Goal: Navigation & Orientation: Find specific page/section

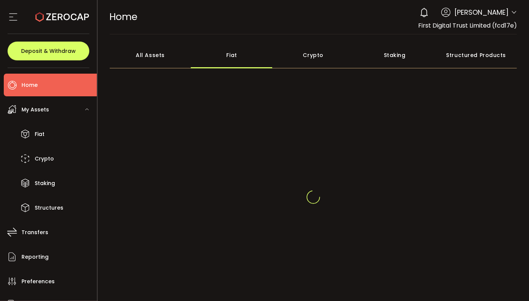
click at [140, 61] on div "All Assets" at bounding box center [150, 55] width 81 height 26
click at [164, 55] on div "All Assets" at bounding box center [150, 55] width 81 height 26
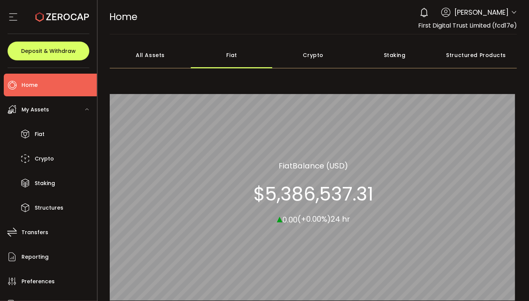
click at [152, 48] on div "All Assets" at bounding box center [150, 55] width 81 height 26
click at [221, 54] on div "Fiat" at bounding box center [231, 55] width 81 height 26
